Goal: Task Accomplishment & Management: Use online tool/utility

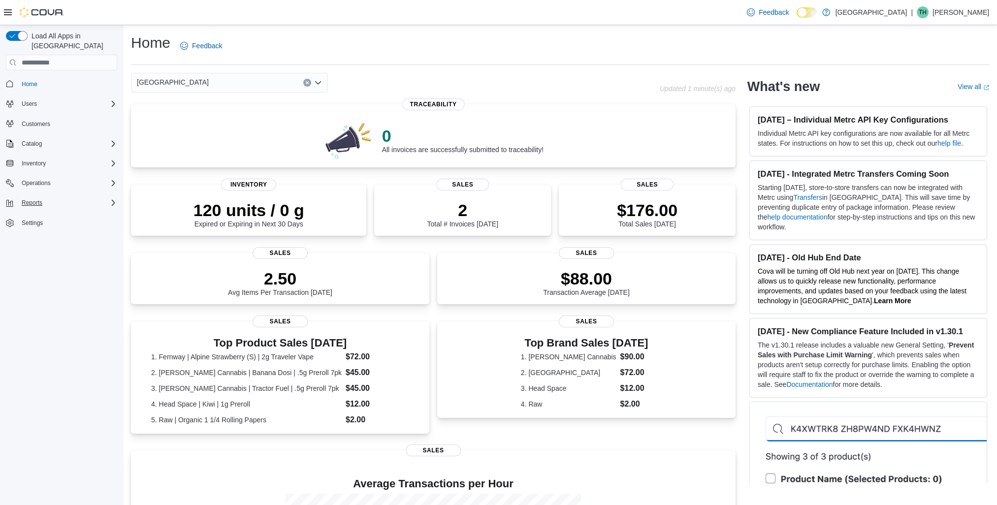
click at [51, 197] on div "Reports" at bounding box center [67, 203] width 99 height 12
click at [32, 254] on span "Reports" at bounding box center [28, 258] width 21 height 8
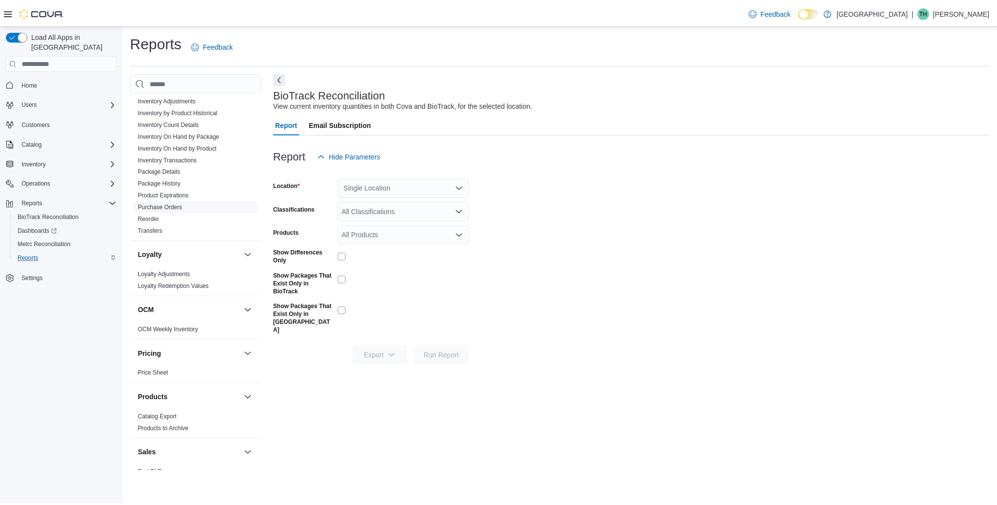
scroll to position [246, 0]
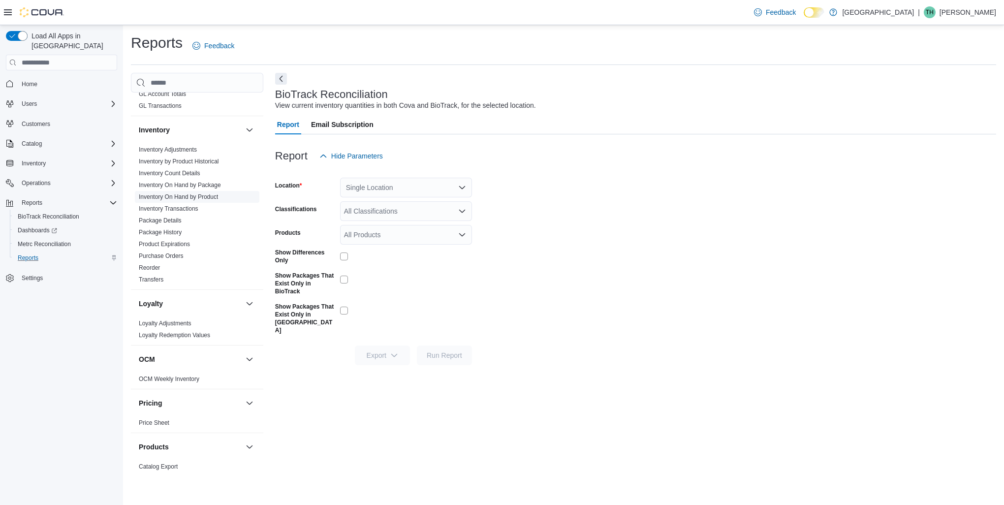
click at [200, 194] on link "Inventory On Hand by Product" at bounding box center [178, 196] width 79 height 7
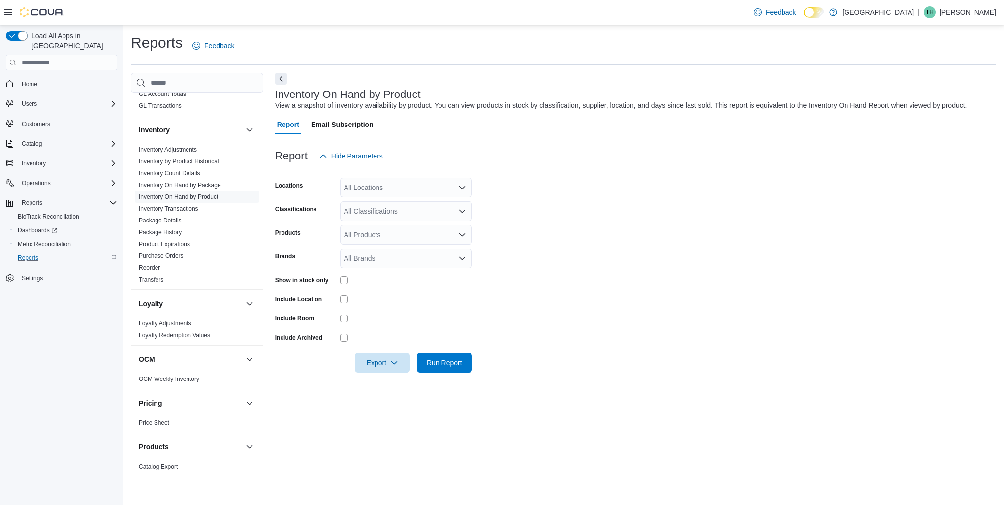
click at [375, 258] on div "All Brands" at bounding box center [406, 259] width 132 height 20
type input "****"
click at [390, 277] on span "Stiiizy" at bounding box center [406, 275] width 120 height 10
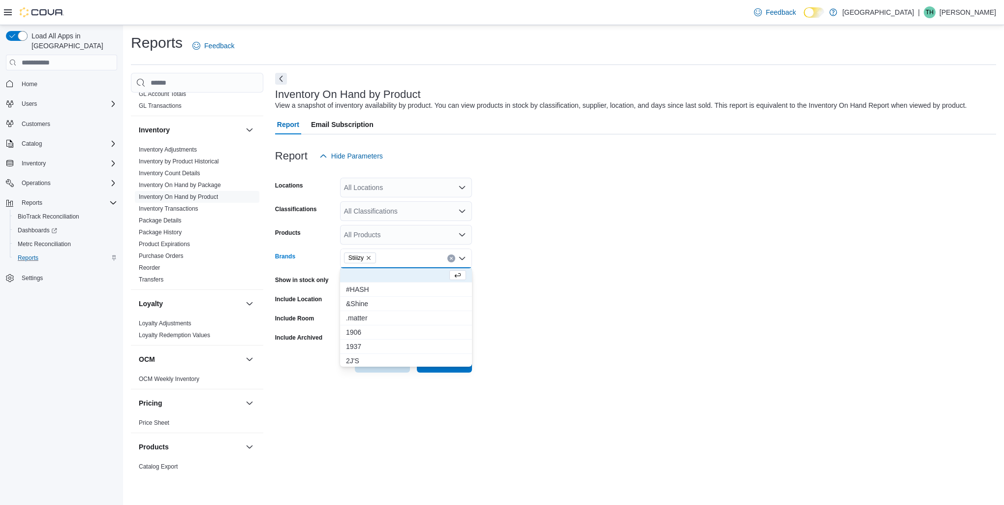
click at [445, 384] on div at bounding box center [635, 379] width 721 height 12
click at [446, 368] on span "Run Report" at bounding box center [444, 363] width 43 height 20
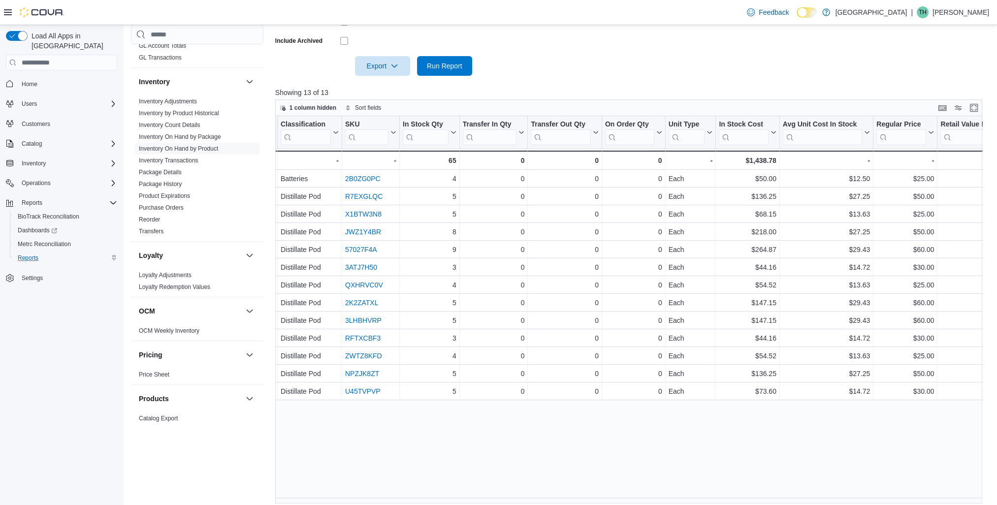
scroll to position [106, 0]
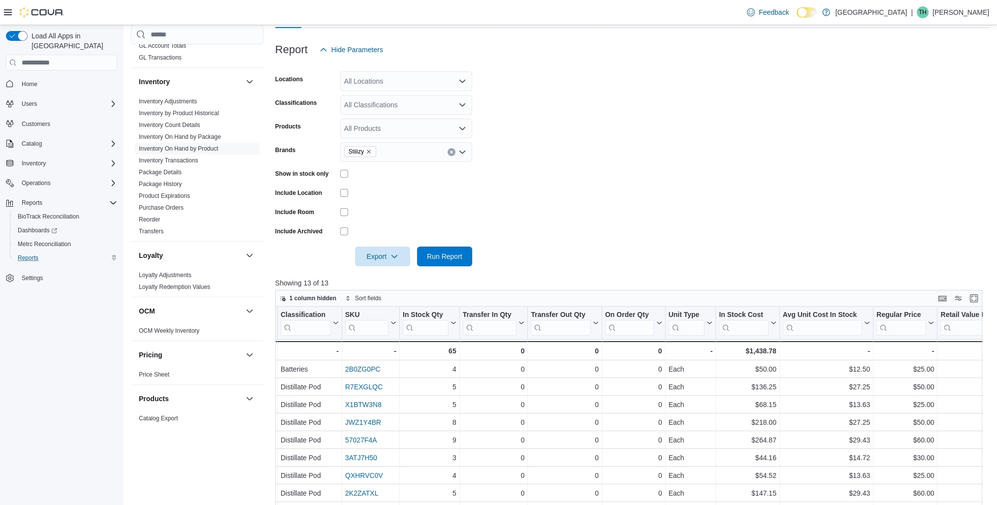
drag, startPoint x: 406, startPoint y: 155, endPoint x: 412, endPoint y: 166, distance: 13.0
click at [409, 161] on div "Stiiizy" at bounding box center [406, 152] width 132 height 20
type input "****"
click at [412, 171] on span "[PERSON_NAME] Meds" at bounding box center [406, 169] width 120 height 10
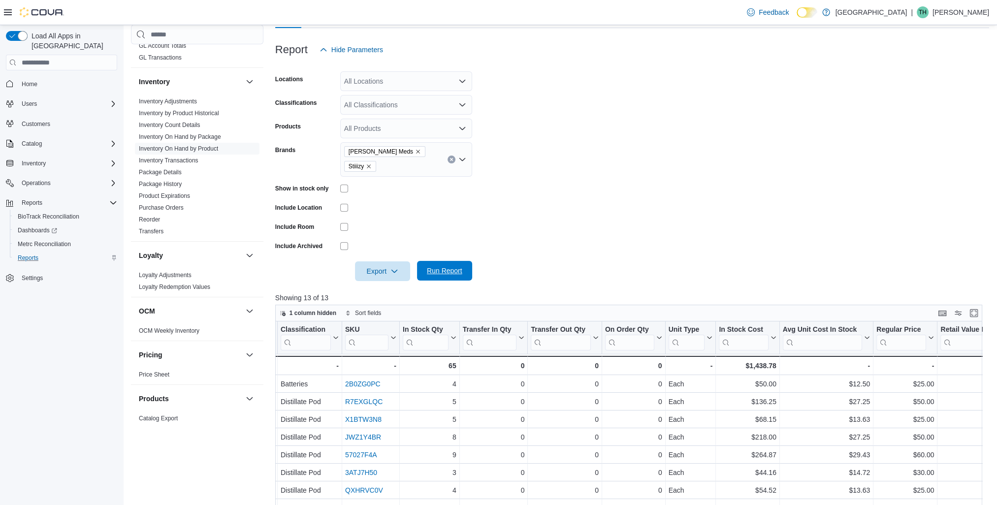
click at [435, 264] on span "Run Report" at bounding box center [444, 271] width 43 height 20
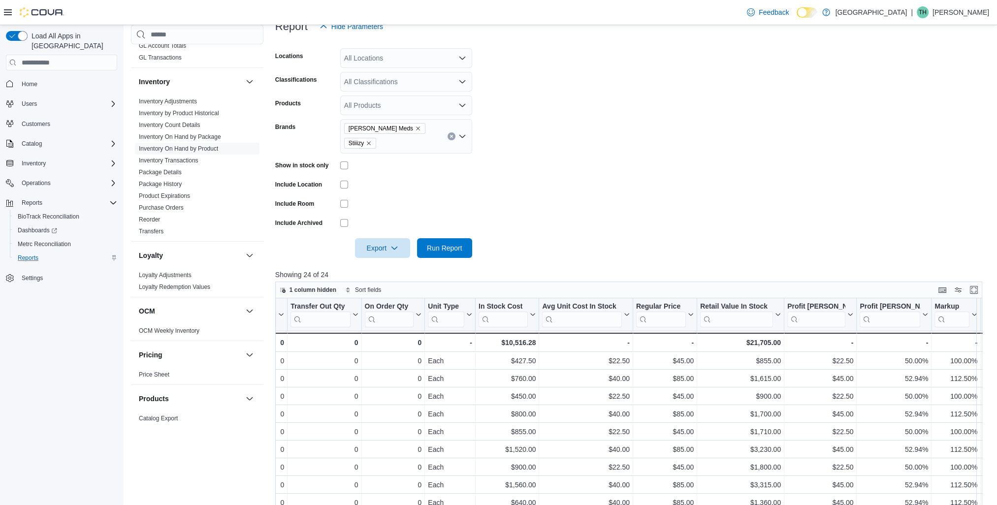
scroll to position [156, 0]
